Goal: Check status: Check status

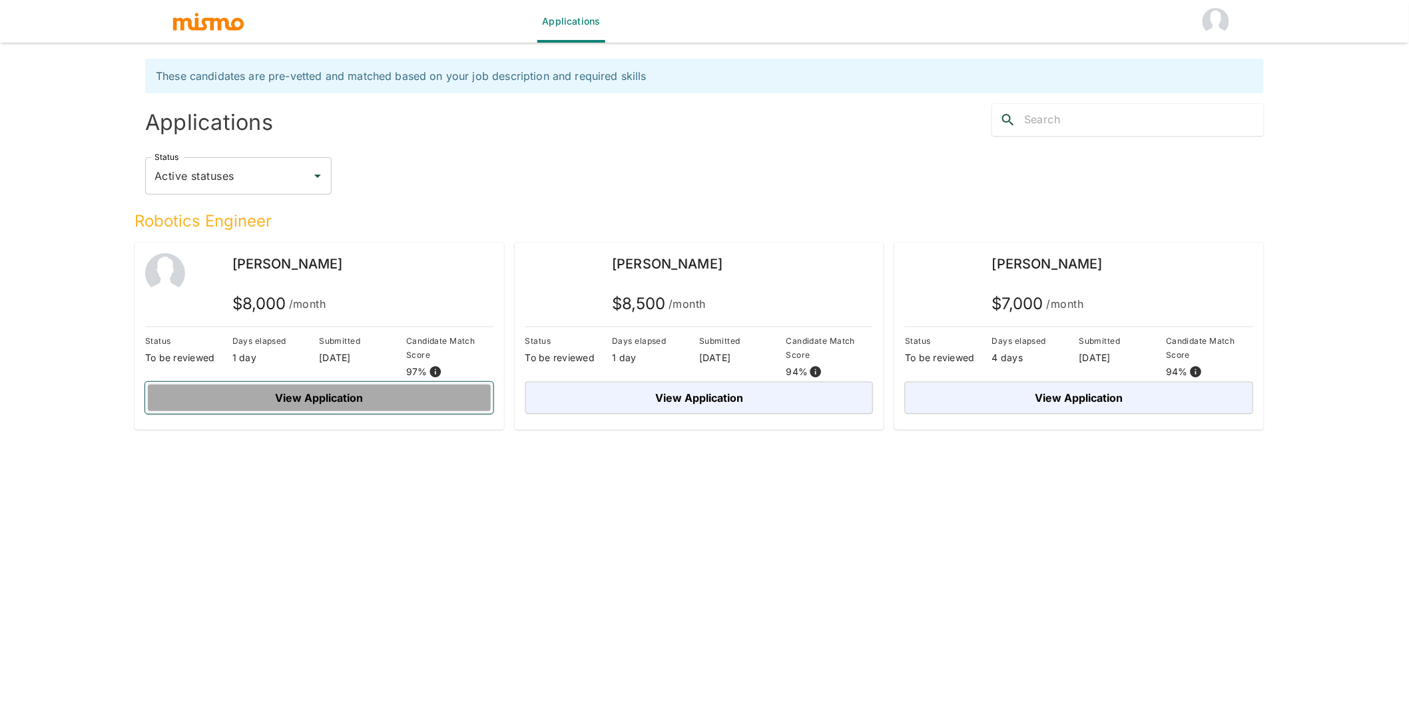
click at [338, 394] on button "View Application" at bounding box center [319, 398] width 348 height 32
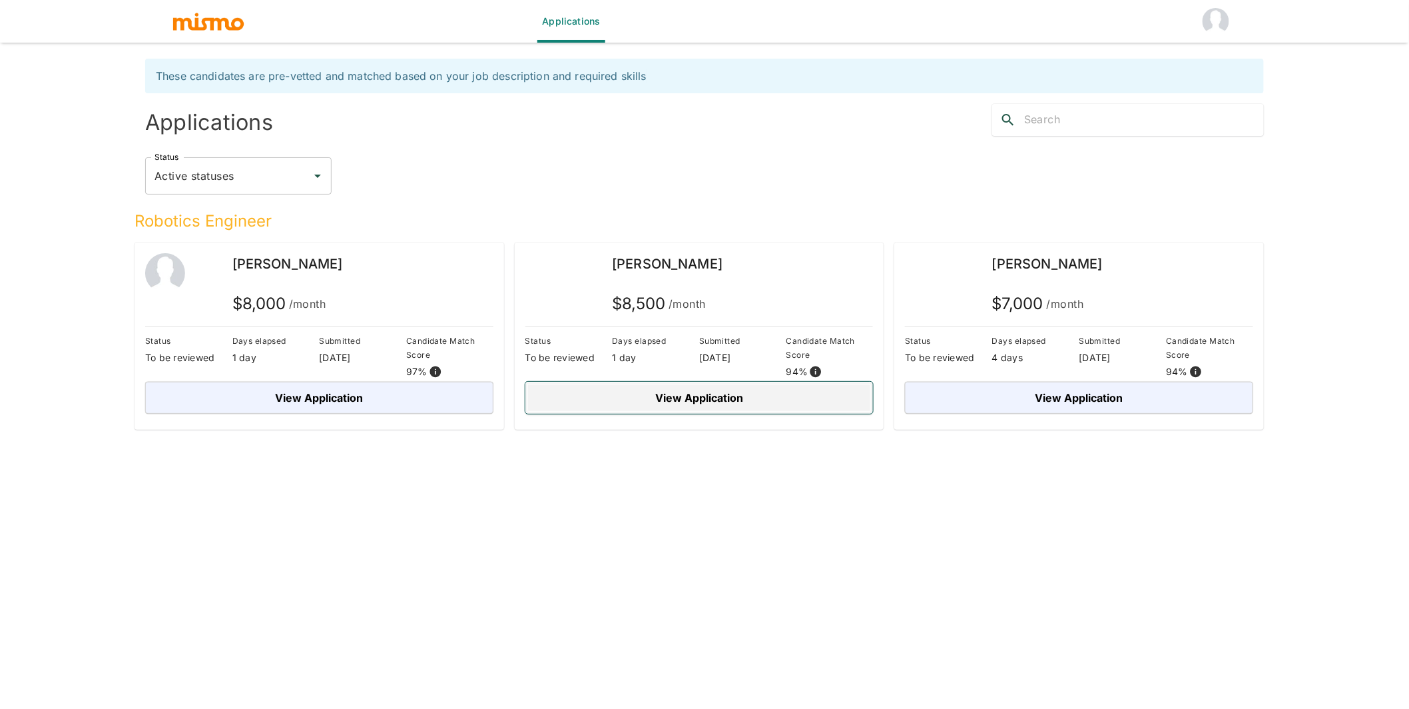
click at [639, 399] on button "View Application" at bounding box center [700, 398] width 348 height 32
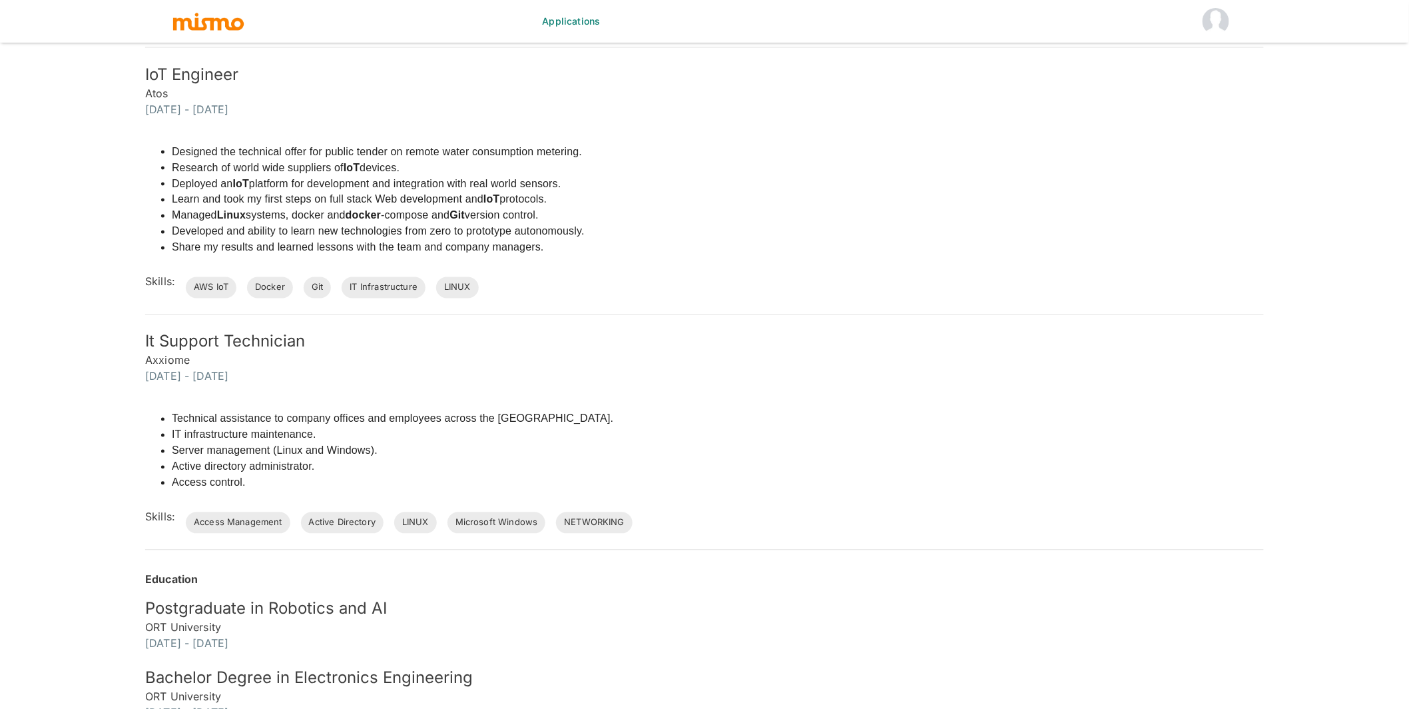
scroll to position [868, 0]
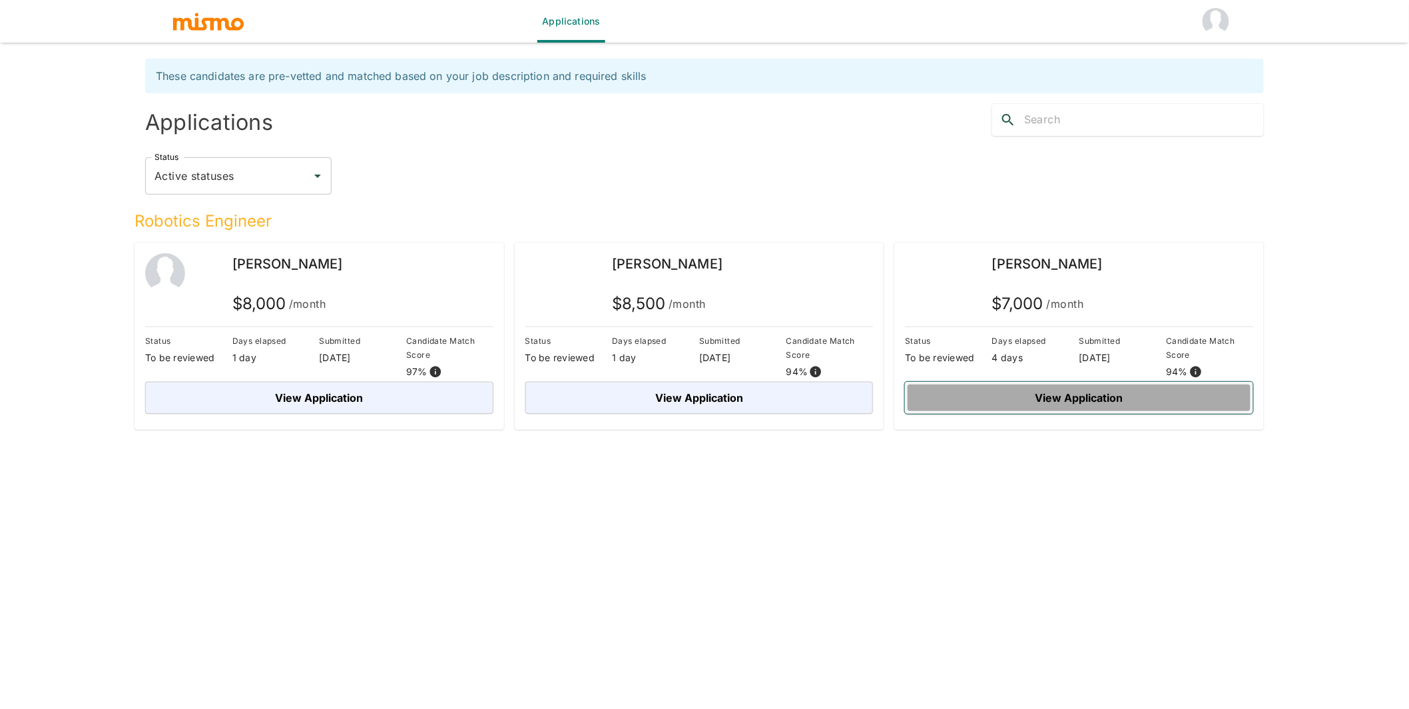
click at [862, 395] on button "View Application" at bounding box center [1079, 398] width 348 height 32
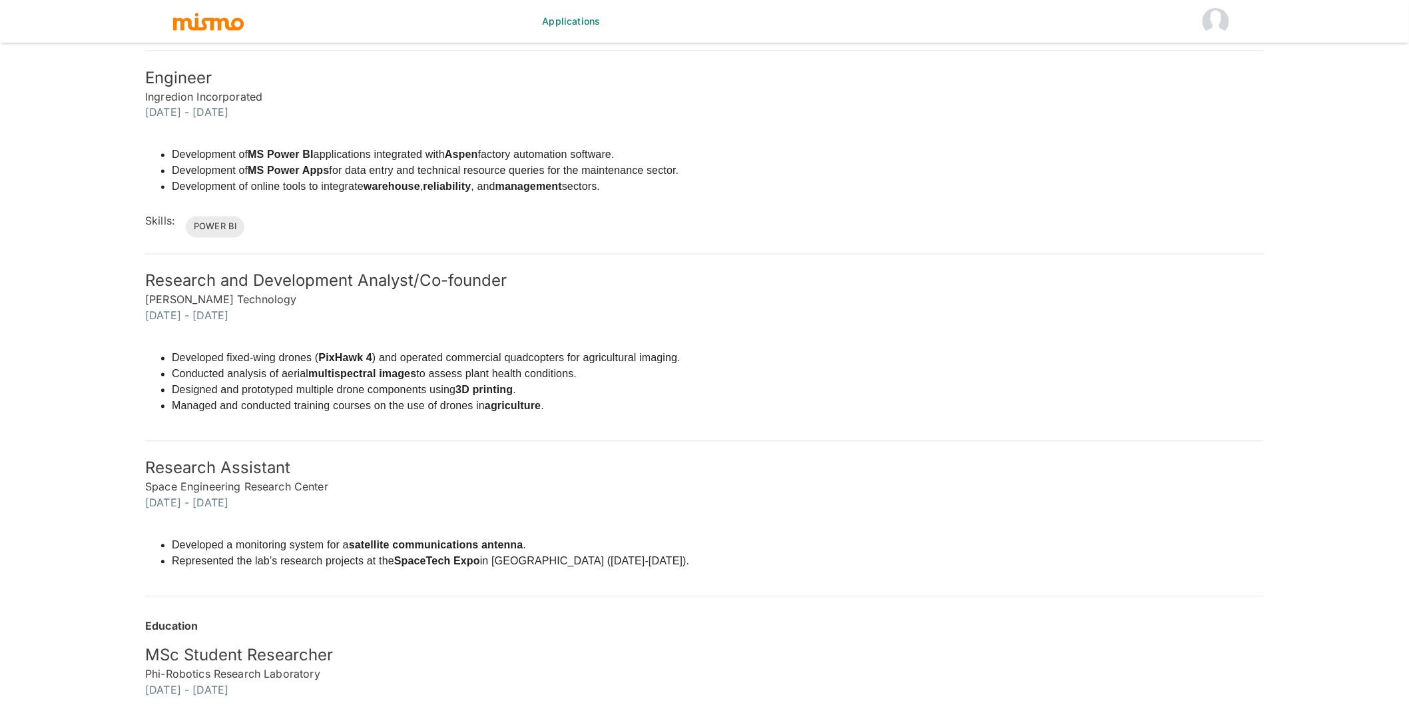
scroll to position [1056, 0]
